Goal: Transaction & Acquisition: Download file/media

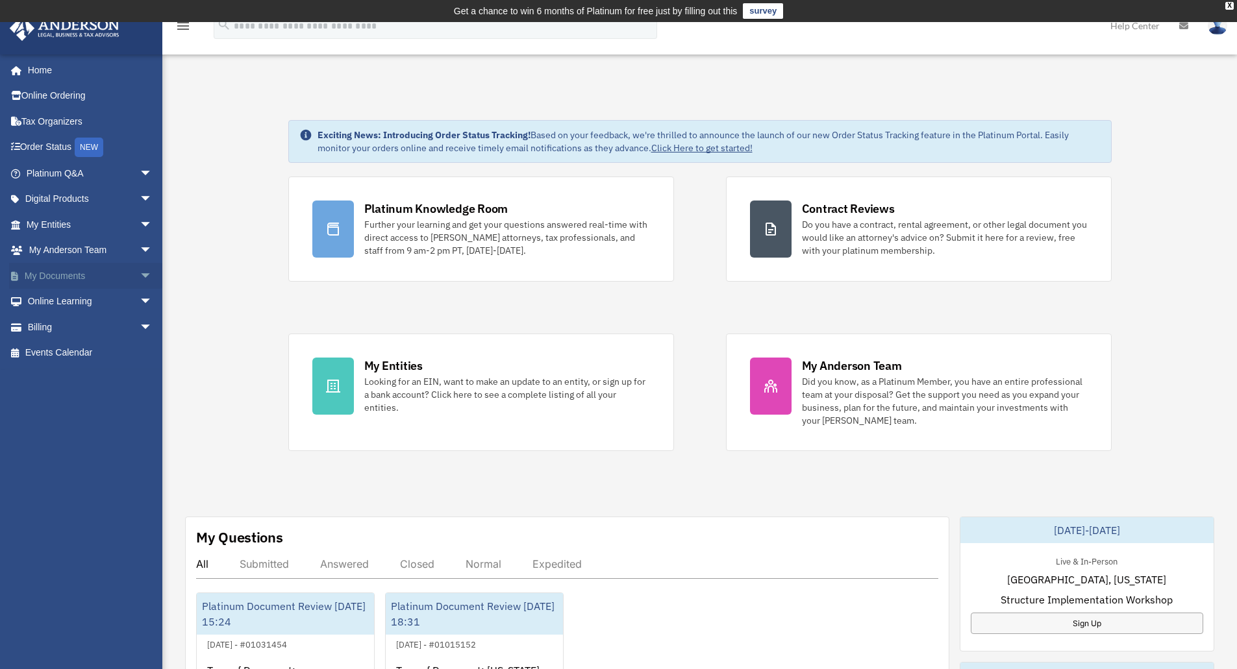
click at [140, 278] on span "arrow_drop_down" at bounding box center [153, 276] width 26 height 27
click at [49, 307] on link "Box" at bounding box center [95, 302] width 154 height 26
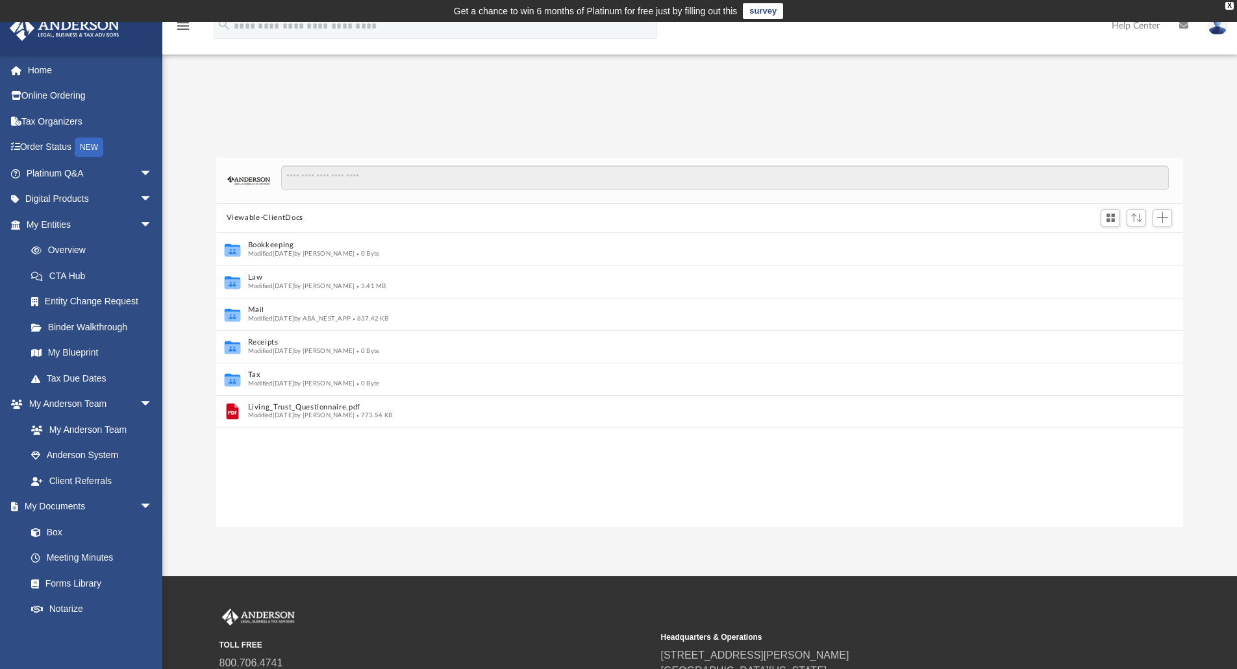
scroll to position [10, 10]
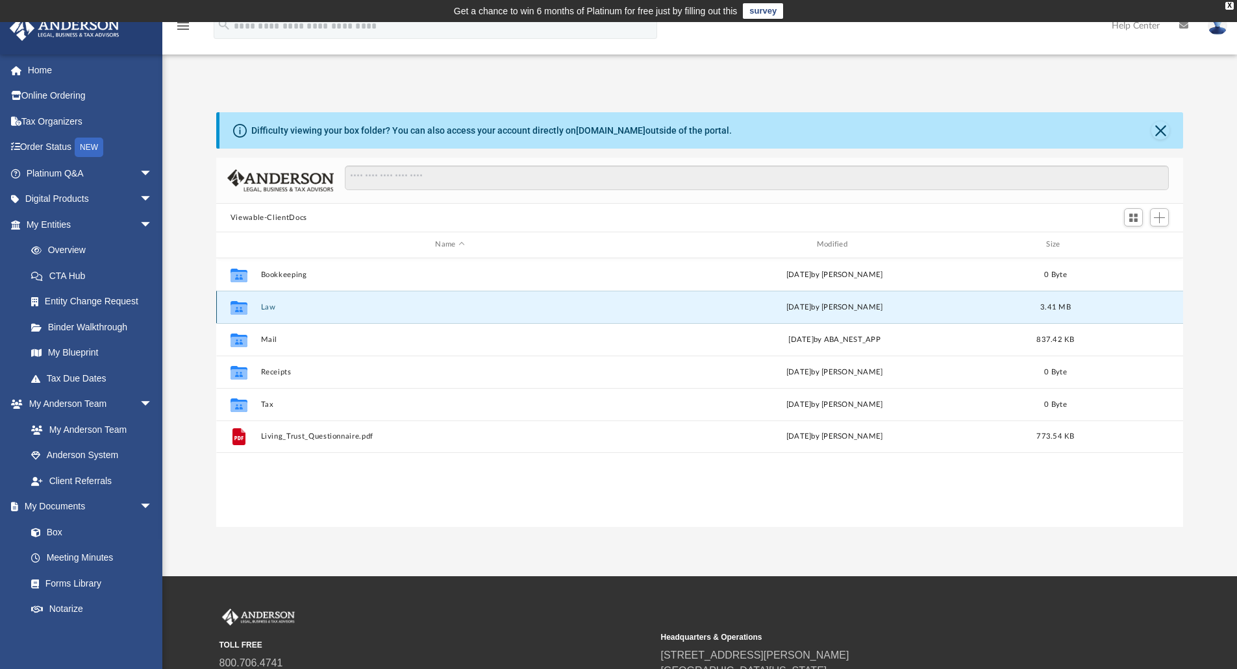
click at [279, 311] on button "Law" at bounding box center [449, 307] width 379 height 8
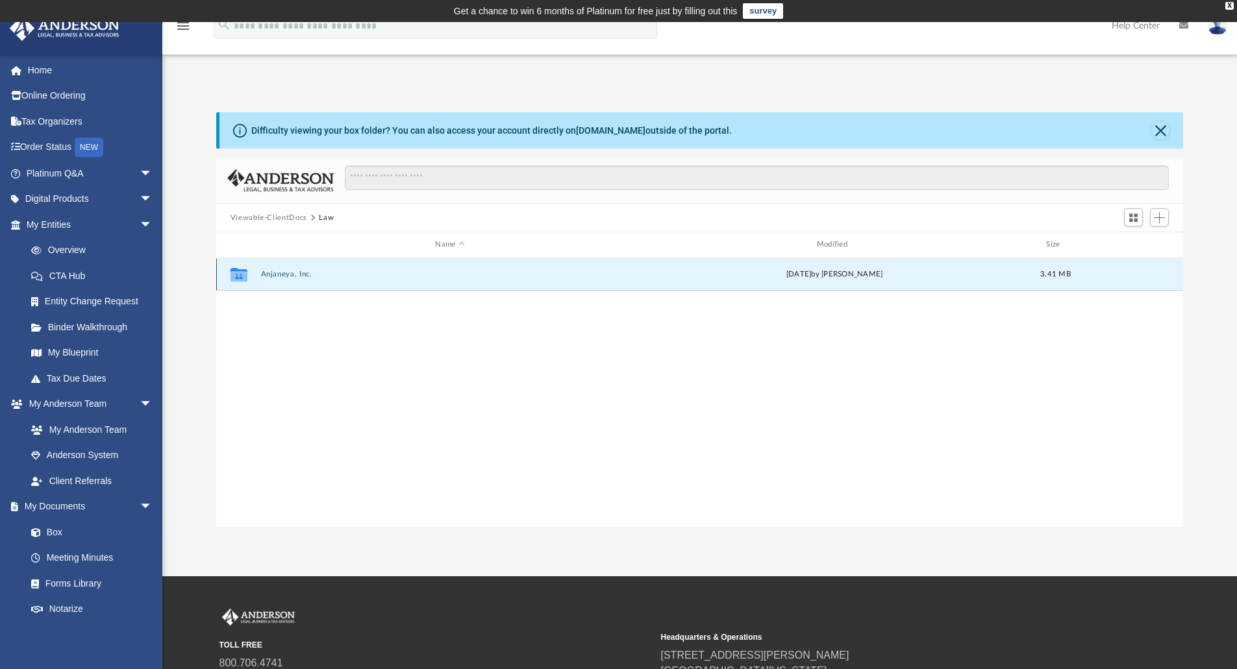
click at [288, 270] on button "Anjaneya, Inc." at bounding box center [449, 274] width 379 height 8
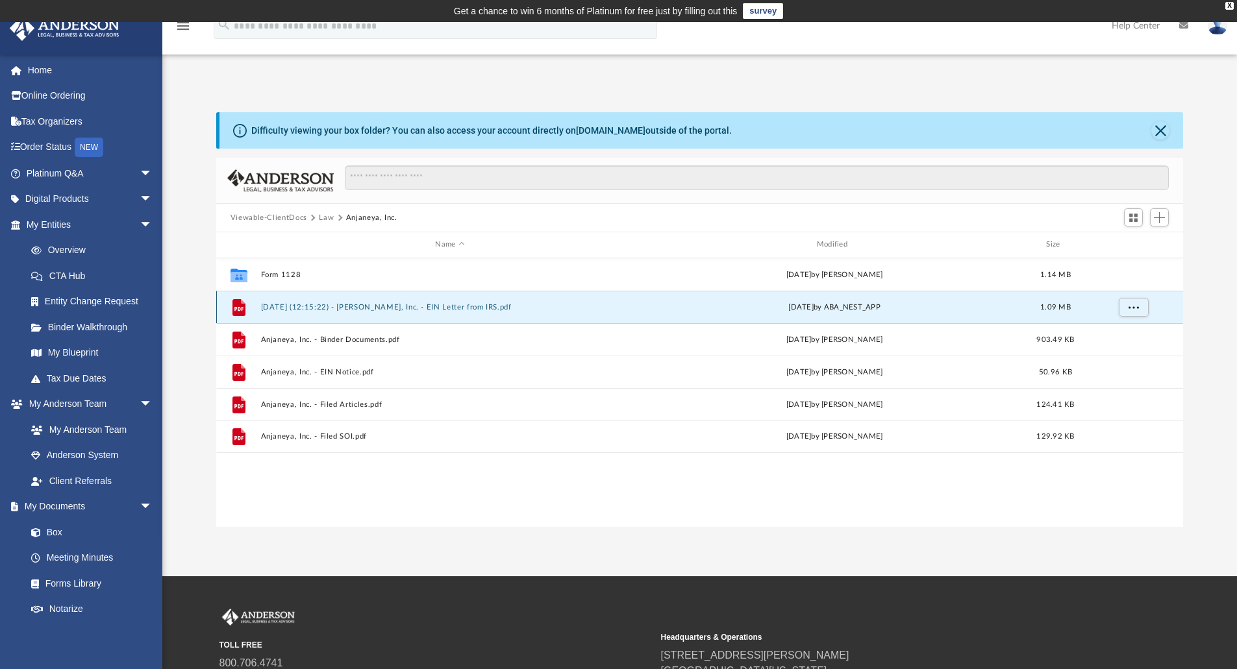
click at [334, 308] on button "[DATE] (12:15:22) - [PERSON_NAME], Inc. - EIN Letter from IRS.pdf" at bounding box center [449, 307] width 379 height 8
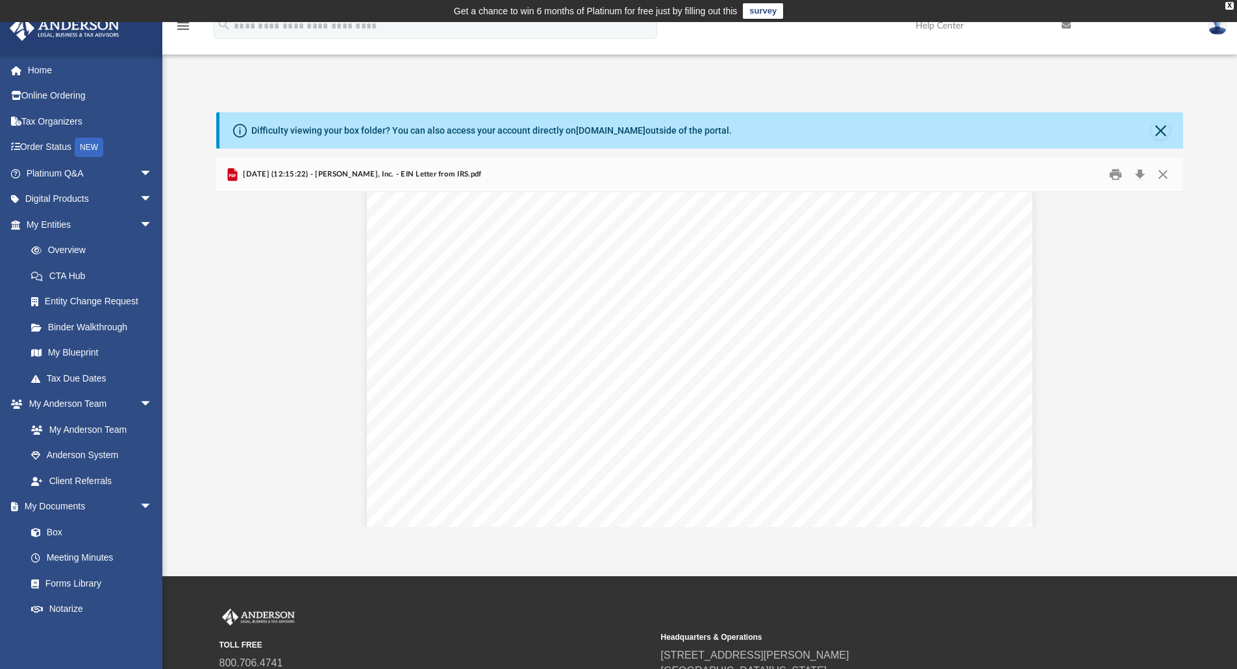
scroll to position [0, 0]
click at [1166, 175] on button "Close" at bounding box center [1162, 175] width 23 height 20
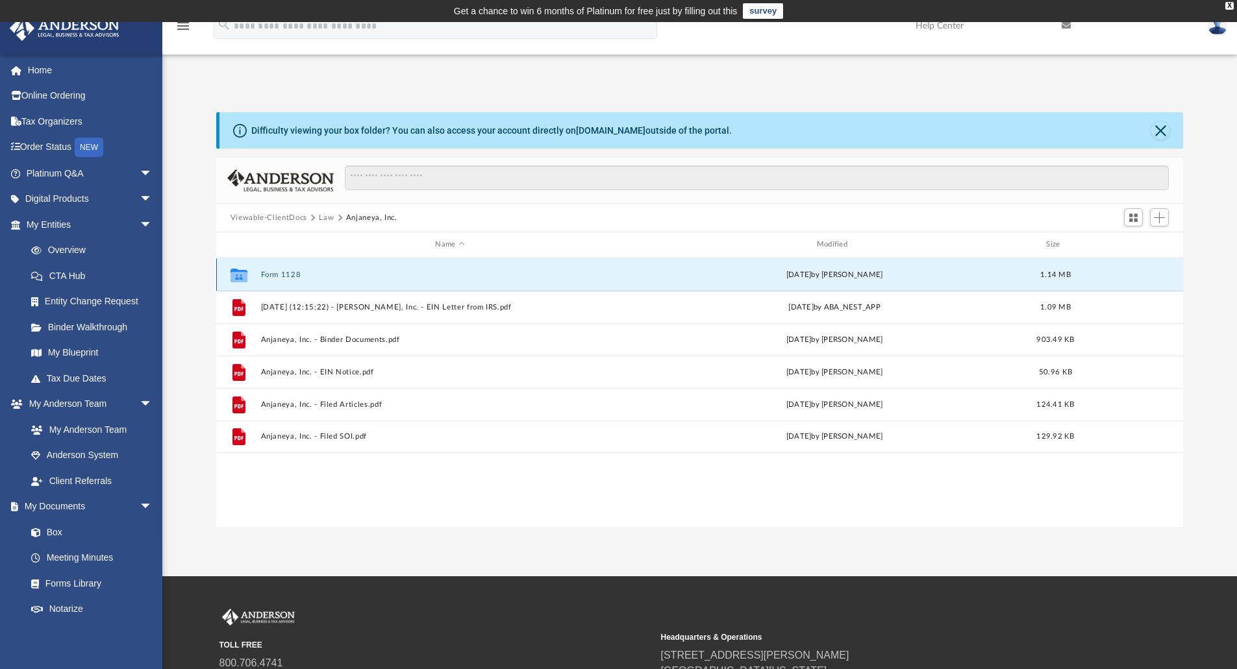
click at [282, 273] on button "Form 1128" at bounding box center [449, 275] width 379 height 8
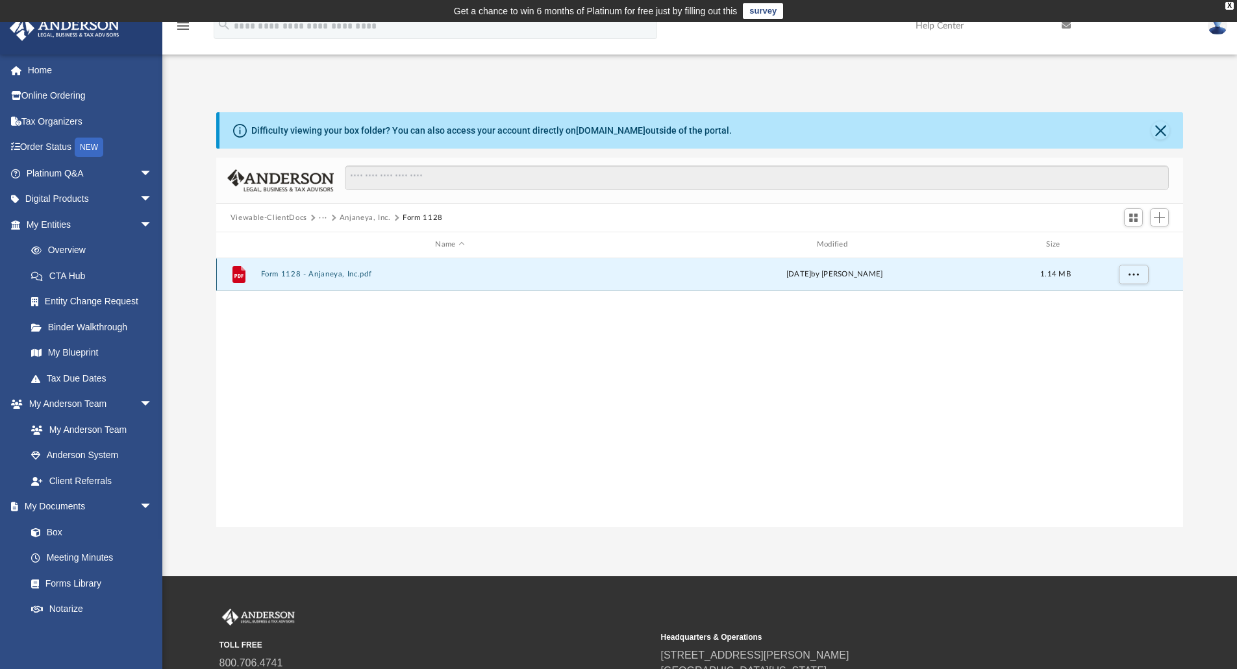
click at [282, 273] on button "Form 1128 - Anjaneya, Inc.pdf" at bounding box center [449, 274] width 379 height 8
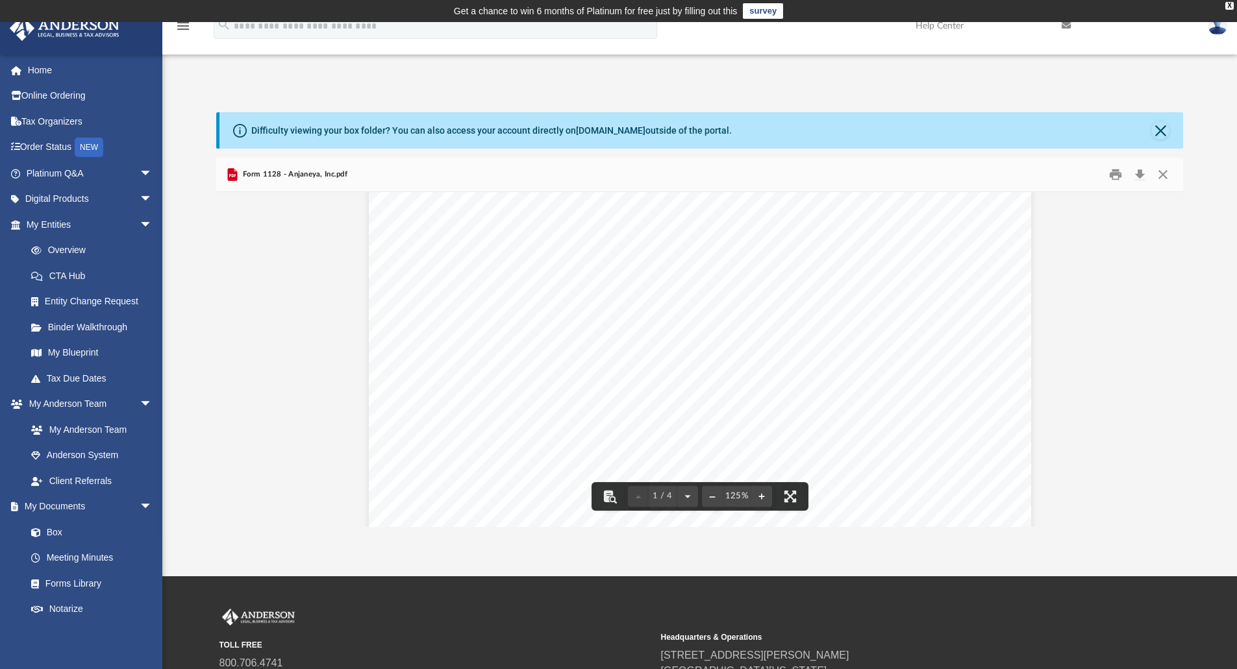
scroll to position [75, 0]
click at [609, 292] on div "Page 1" at bounding box center [700, 555] width 662 height 857
click at [1106, 172] on button "Print" at bounding box center [1115, 175] width 26 height 20
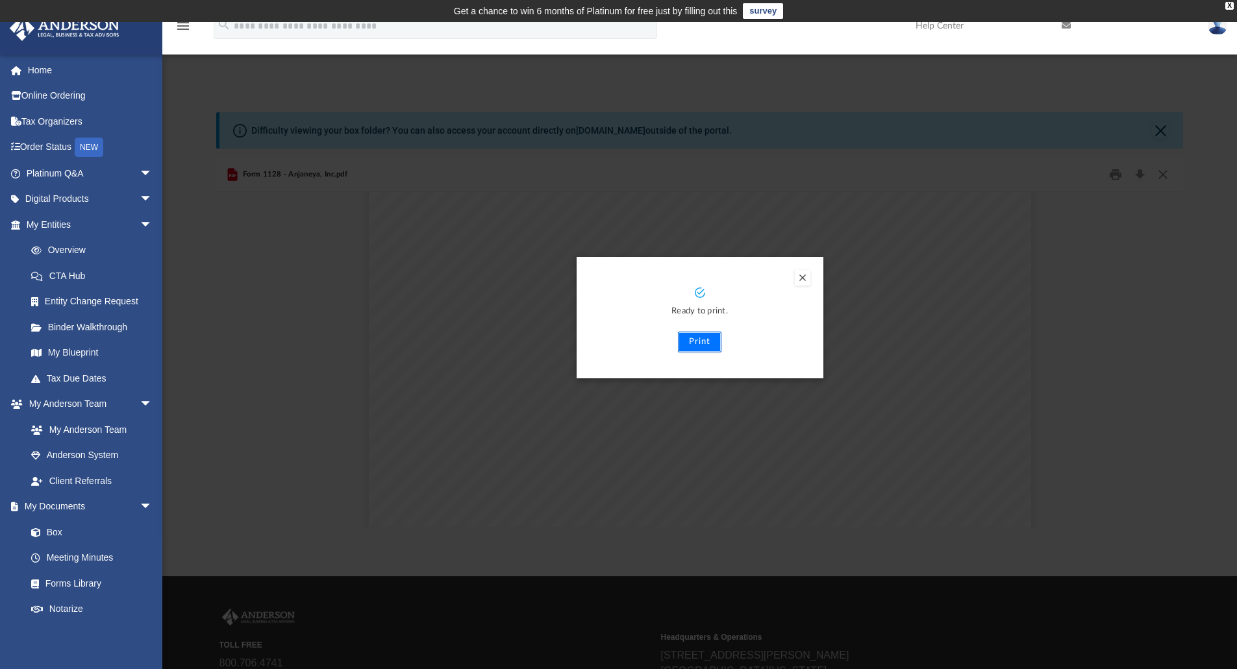
click at [700, 342] on button "Print" at bounding box center [700, 342] width 44 height 21
